Goal: Transaction & Acquisition: Purchase product/service

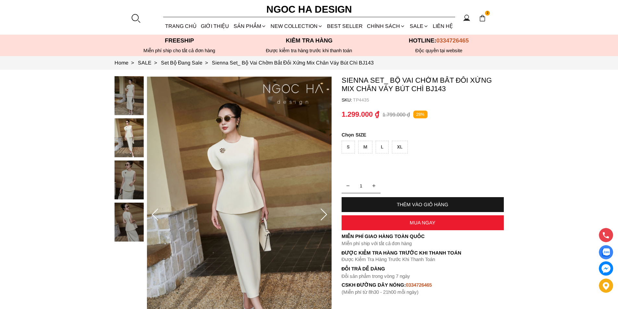
click at [138, 20] on div at bounding box center [136, 18] width 10 height 10
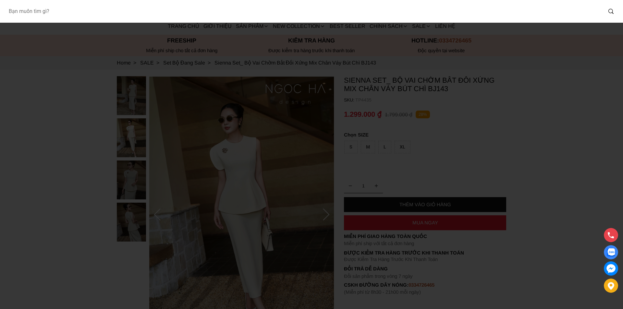
click at [128, 17] on input "Input search Bạn muốn tìm gì?" at bounding box center [302, 11] width 599 height 15
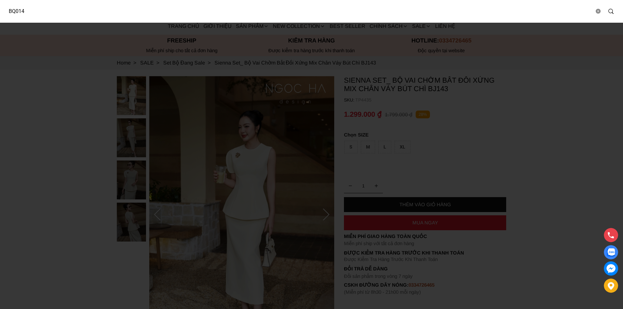
type input "BQ014"
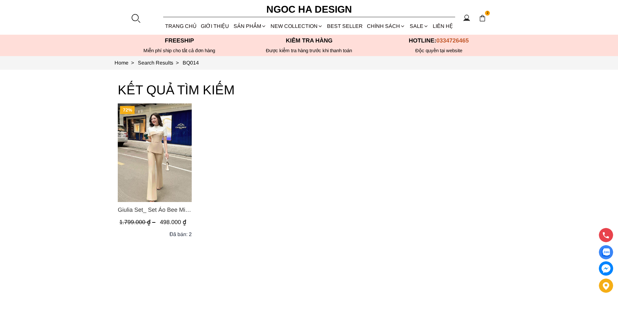
click at [168, 153] on img "Product image - Giulia Set_ Set Áo Bee Mix Cổ Trắng Đính Cúc Quần Loe BQ014" at bounding box center [155, 153] width 74 height 99
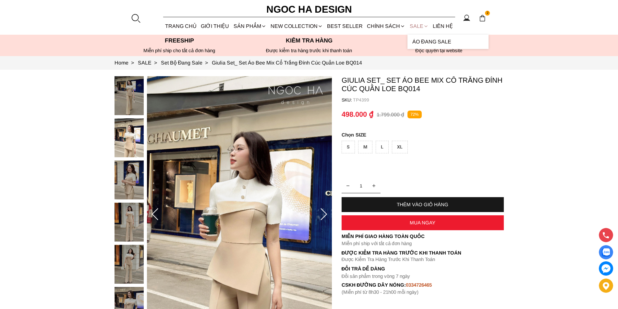
click at [413, 26] on link "SALE" at bounding box center [419, 26] width 23 height 17
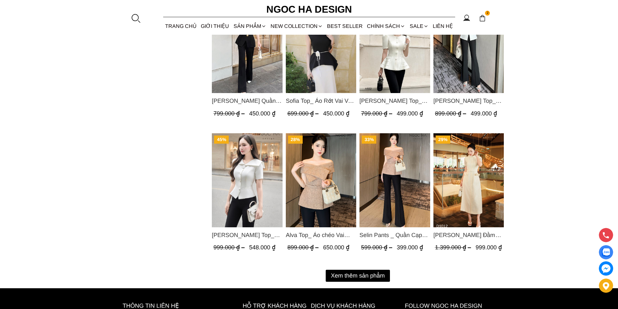
scroll to position [811, 0]
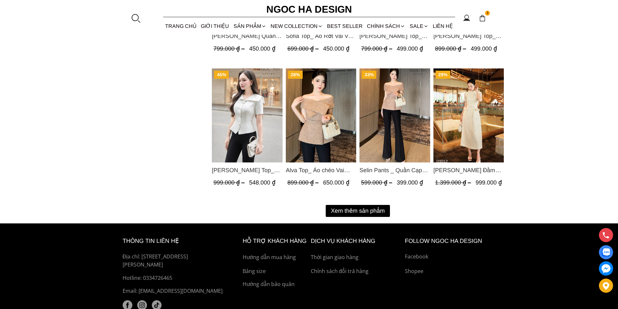
click at [371, 205] on button "Xem thêm sản phẩm" at bounding box center [358, 211] width 64 height 12
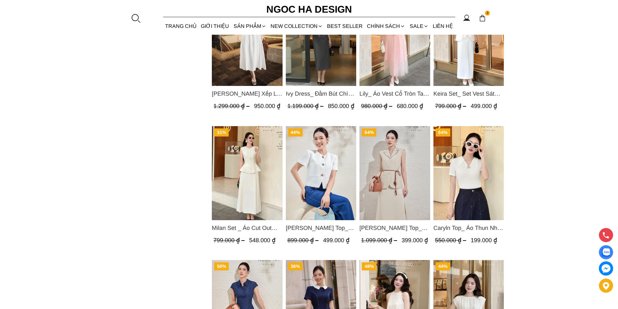
scroll to position [1493, 0]
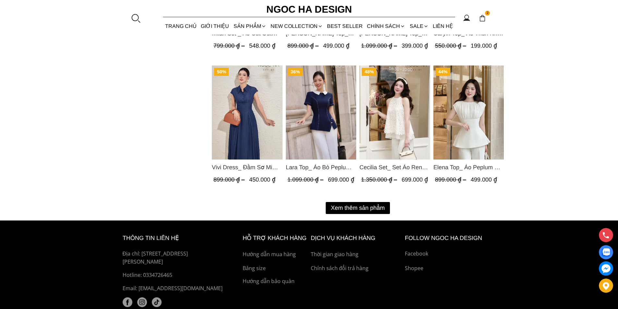
click at [375, 206] on button "Xem thêm sản phẩm" at bounding box center [358, 208] width 64 height 12
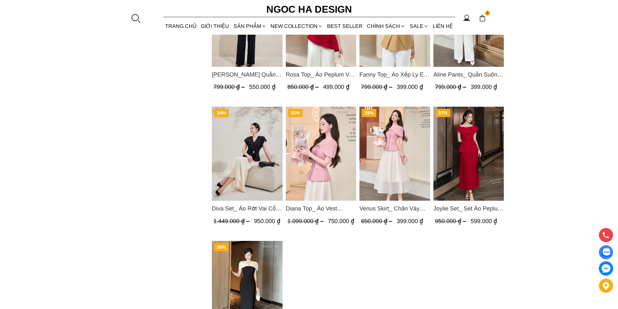
scroll to position [1785, 0]
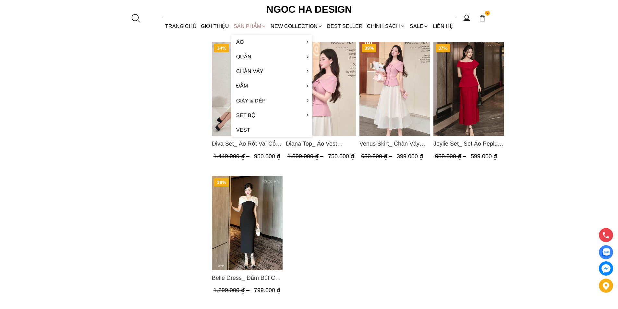
click at [243, 28] on div "SẢN PHẨM" at bounding box center [249, 26] width 37 height 17
click at [241, 25] on div "SẢN PHẨM" at bounding box center [249, 26] width 37 height 17
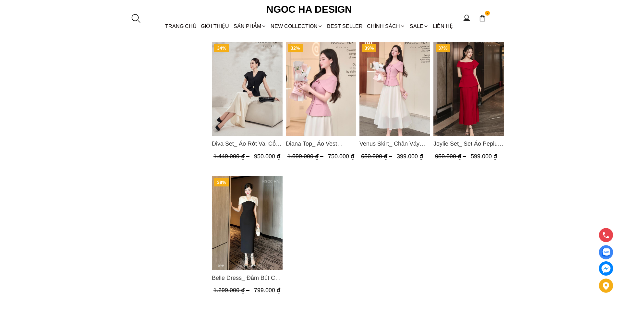
drag, startPoint x: 255, startPoint y: 44, endPoint x: 404, endPoint y: 237, distance: 243.3
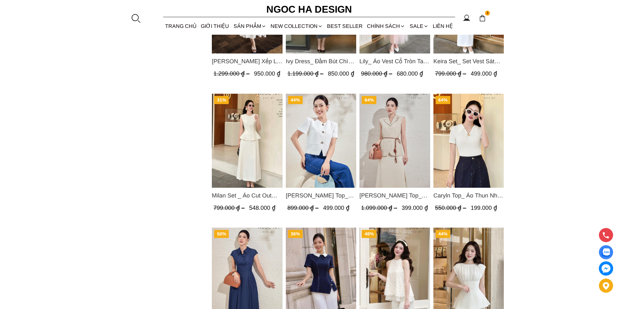
scroll to position [1298, 0]
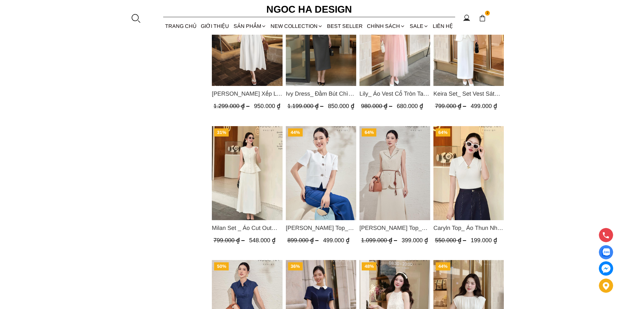
click at [257, 190] on img "Product image - Milan Set _ Áo Cut Out Tùng Không Tay Kết Hợp Chân Váy Xếp Ly A…" at bounding box center [247, 173] width 71 height 94
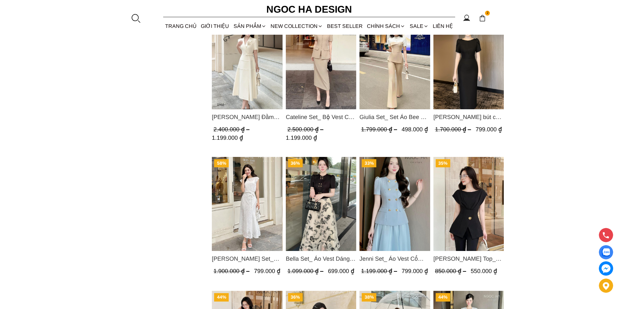
scroll to position [422, 0]
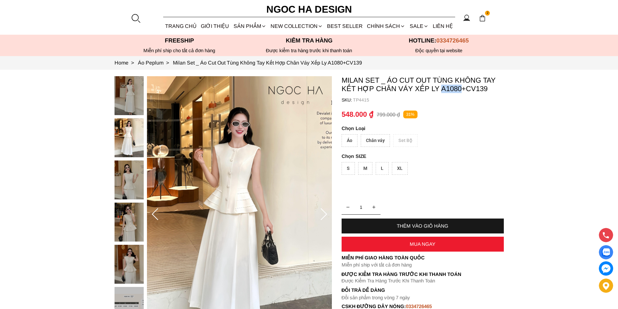
drag, startPoint x: 440, startPoint y: 88, endPoint x: 460, endPoint y: 91, distance: 21.0
click at [460, 91] on p "Milan Set _ Áo Cut Out Tùng Không Tay Kết Hợp Chân Váy Xếp Ly A1080+CV139" at bounding box center [423, 84] width 162 height 17
click at [377, 140] on div "Chân váy" at bounding box center [375, 140] width 29 height 13
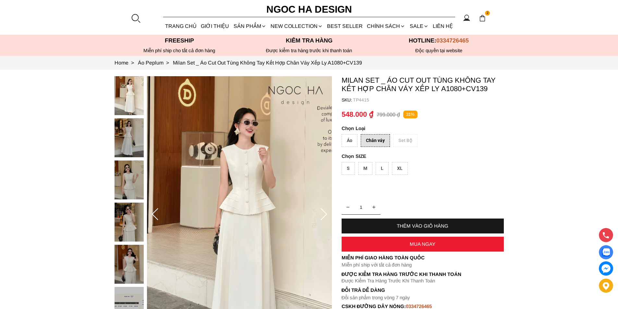
click at [400, 167] on div "XL" at bounding box center [400, 168] width 16 height 13
click at [352, 139] on div "Áo" at bounding box center [350, 140] width 16 height 13
click at [439, 149] on div "Áo Chân váy Set Bộ" at bounding box center [423, 142] width 162 height 16
copy p "A1080"
drag, startPoint x: 439, startPoint y: 88, endPoint x: 459, endPoint y: 92, distance: 20.6
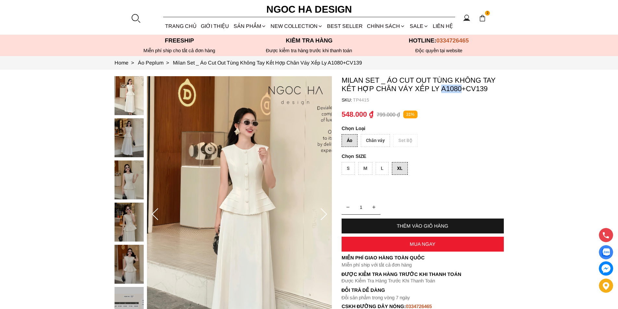
click at [459, 92] on p "Milan Set _ Áo Cut Out Tùng Không Tay Kết Hợp Chân Váy Xếp Ly A1080+CV139" at bounding box center [423, 84] width 162 height 17
click at [382, 134] on div "Chân váy" at bounding box center [375, 140] width 29 height 13
click at [360, 140] on div "Áo Chân váy Set Bộ" at bounding box center [423, 142] width 162 height 16
click at [350, 139] on div "Áo" at bounding box center [350, 140] width 16 height 13
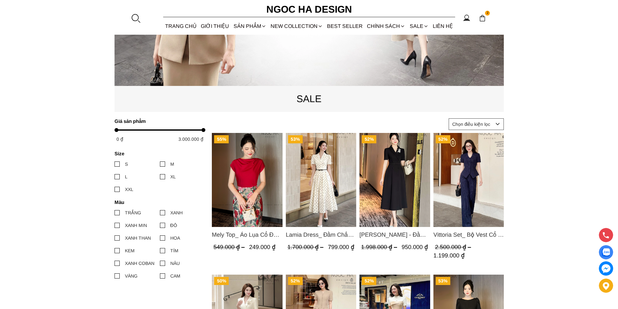
scroll to position [227, 0]
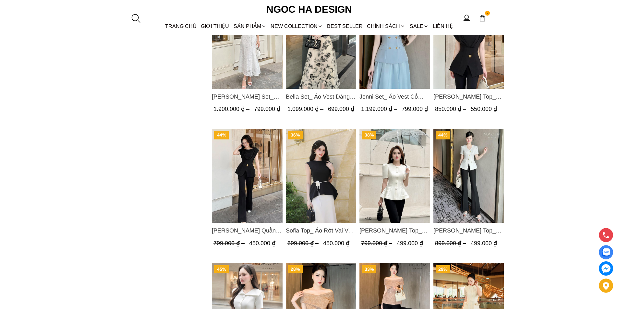
scroll to position [844, 0]
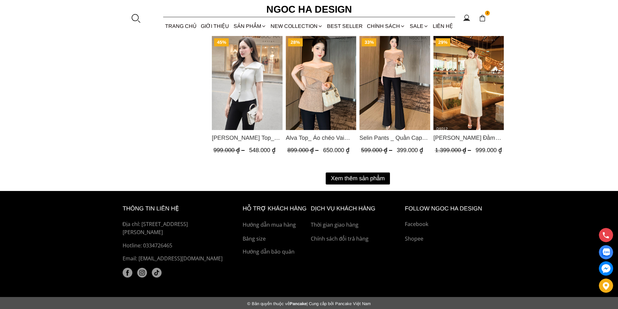
click at [370, 177] on button "Xem thêm sản phẩm" at bounding box center [358, 179] width 64 height 12
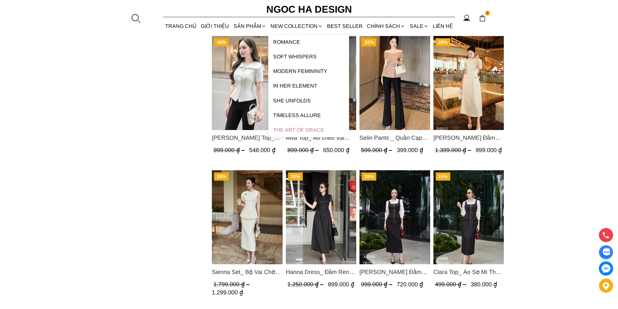
click at [317, 128] on link "The Art Of Grace" at bounding box center [308, 130] width 81 height 15
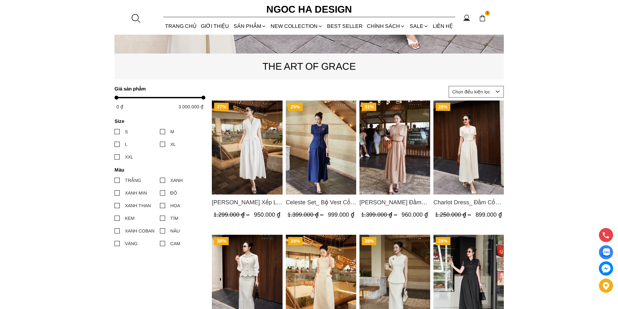
scroll to position [422, 0]
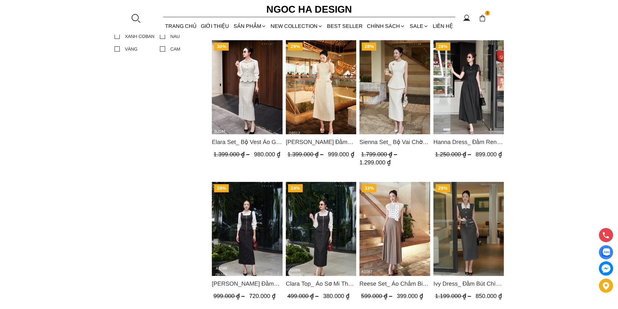
click at [383, 126] on img "Product image - Sienna Set_ Bộ Vai Chờm Bất Đối Xứng Mix Chân Váy Bút Chì BJ143" at bounding box center [395, 87] width 71 height 94
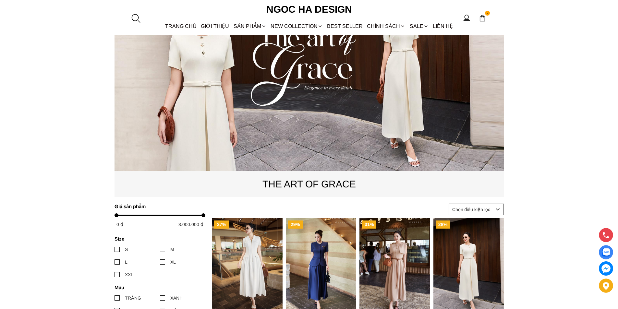
scroll to position [0, 0]
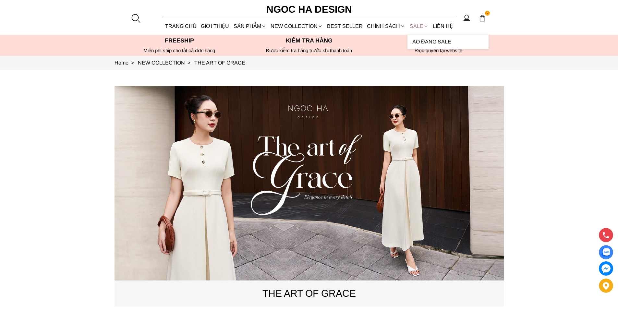
click at [414, 23] on link "SALE" at bounding box center [419, 26] width 23 height 17
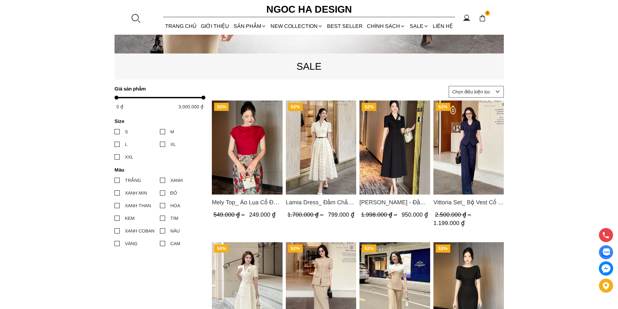
scroll to position [324, 0]
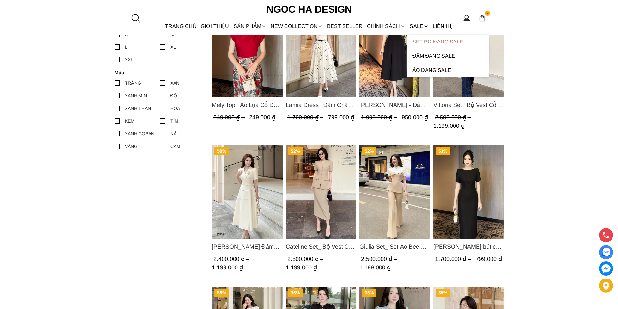
click at [421, 40] on link "Set Bộ Đang Sale" at bounding box center [448, 42] width 81 height 14
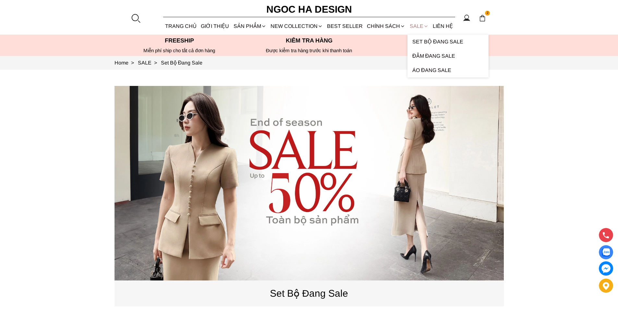
click at [417, 28] on link "SALE" at bounding box center [419, 26] width 23 height 17
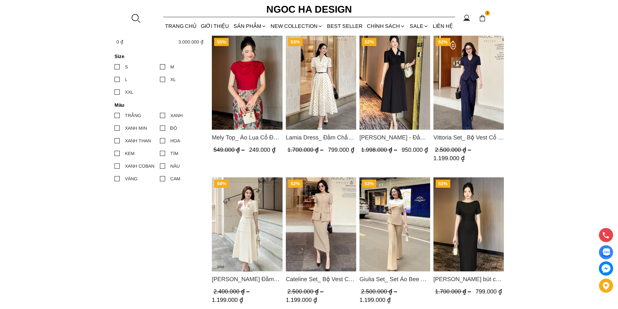
scroll to position [357, 0]
